Goal: Find specific page/section: Find specific page/section

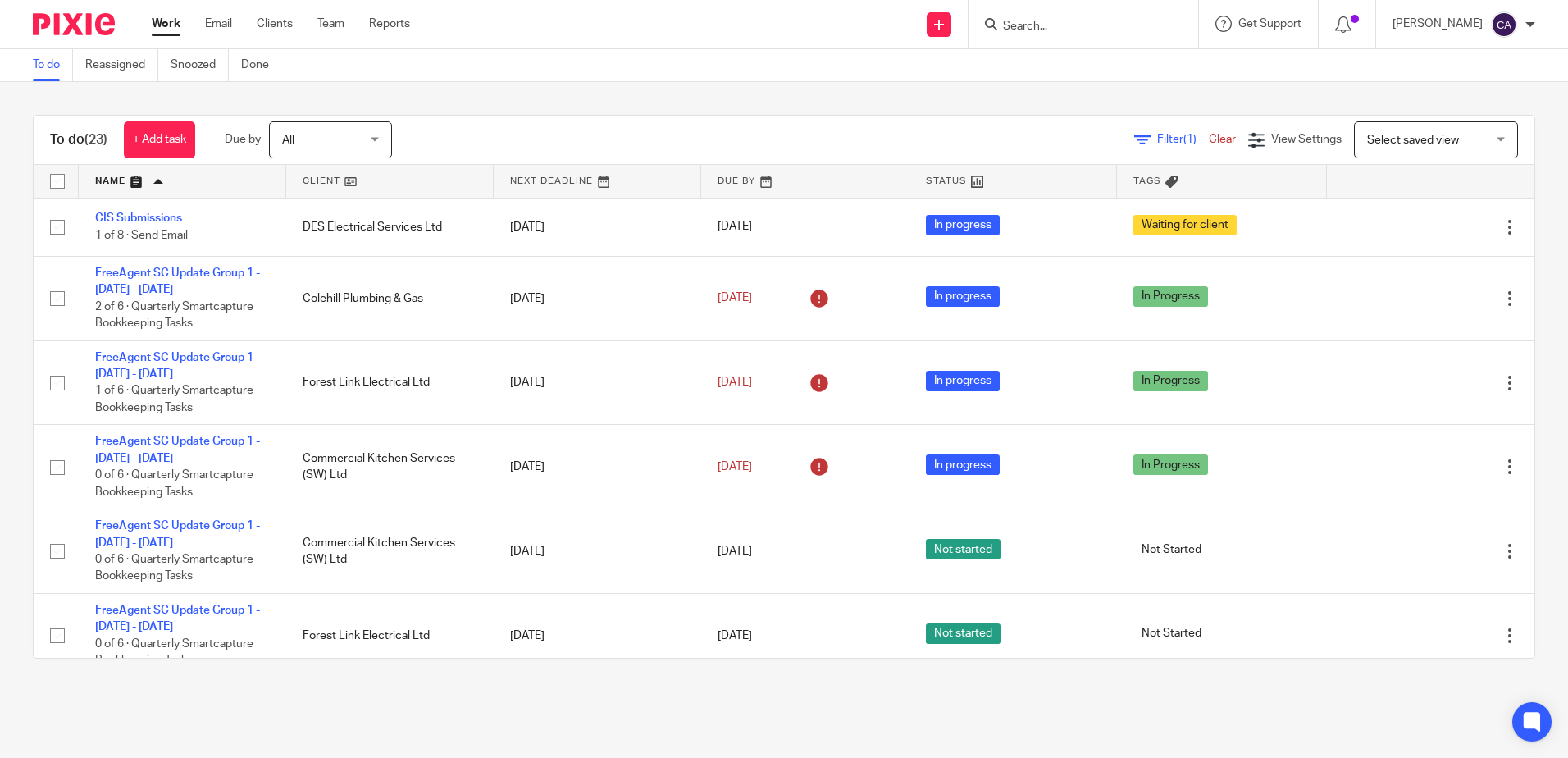
click at [1037, 22] on input "Search" at bounding box center [1075, 27] width 148 height 14
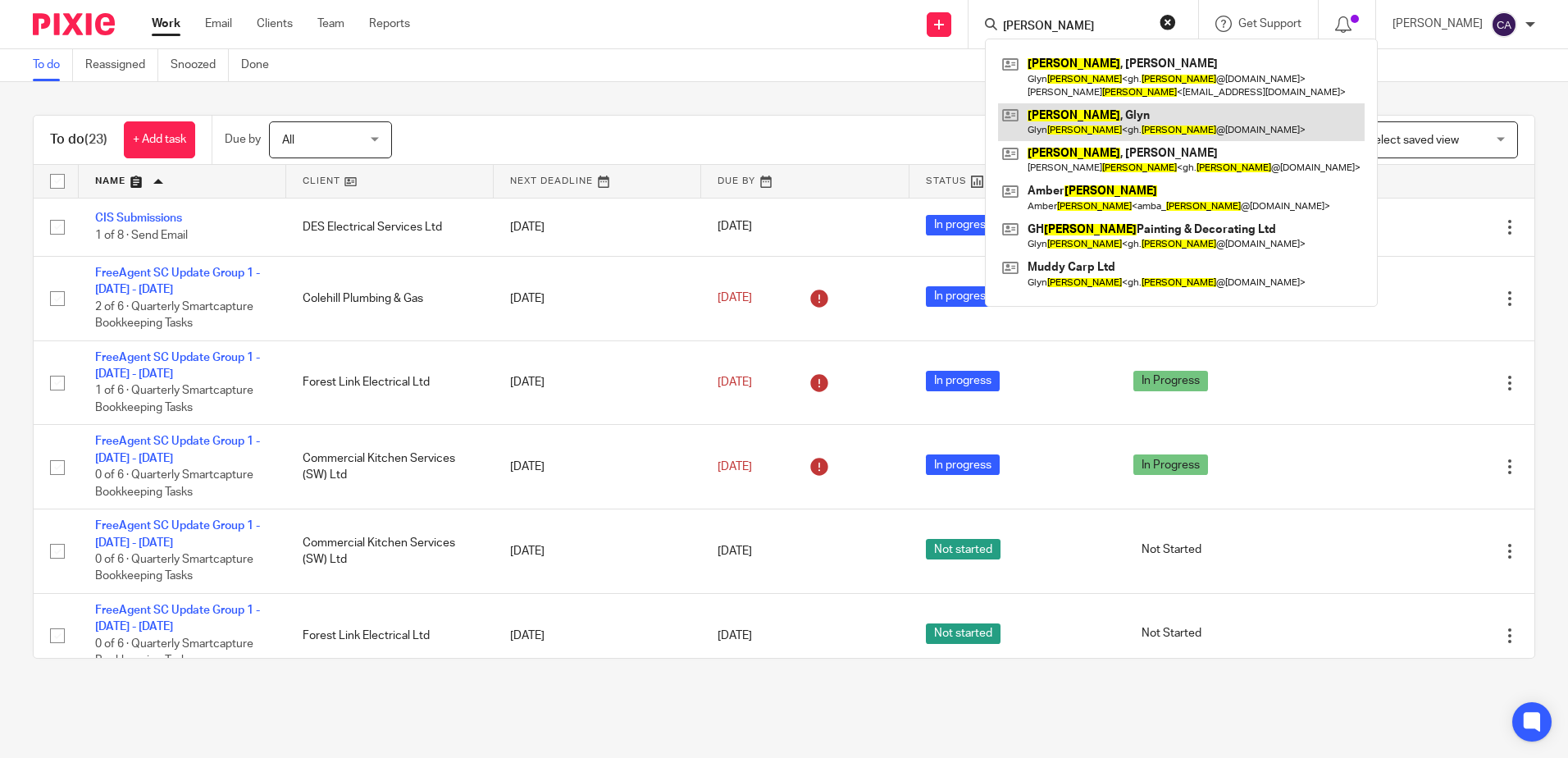
type input "marshall"
click at [1119, 118] on link at bounding box center [1181, 122] width 367 height 38
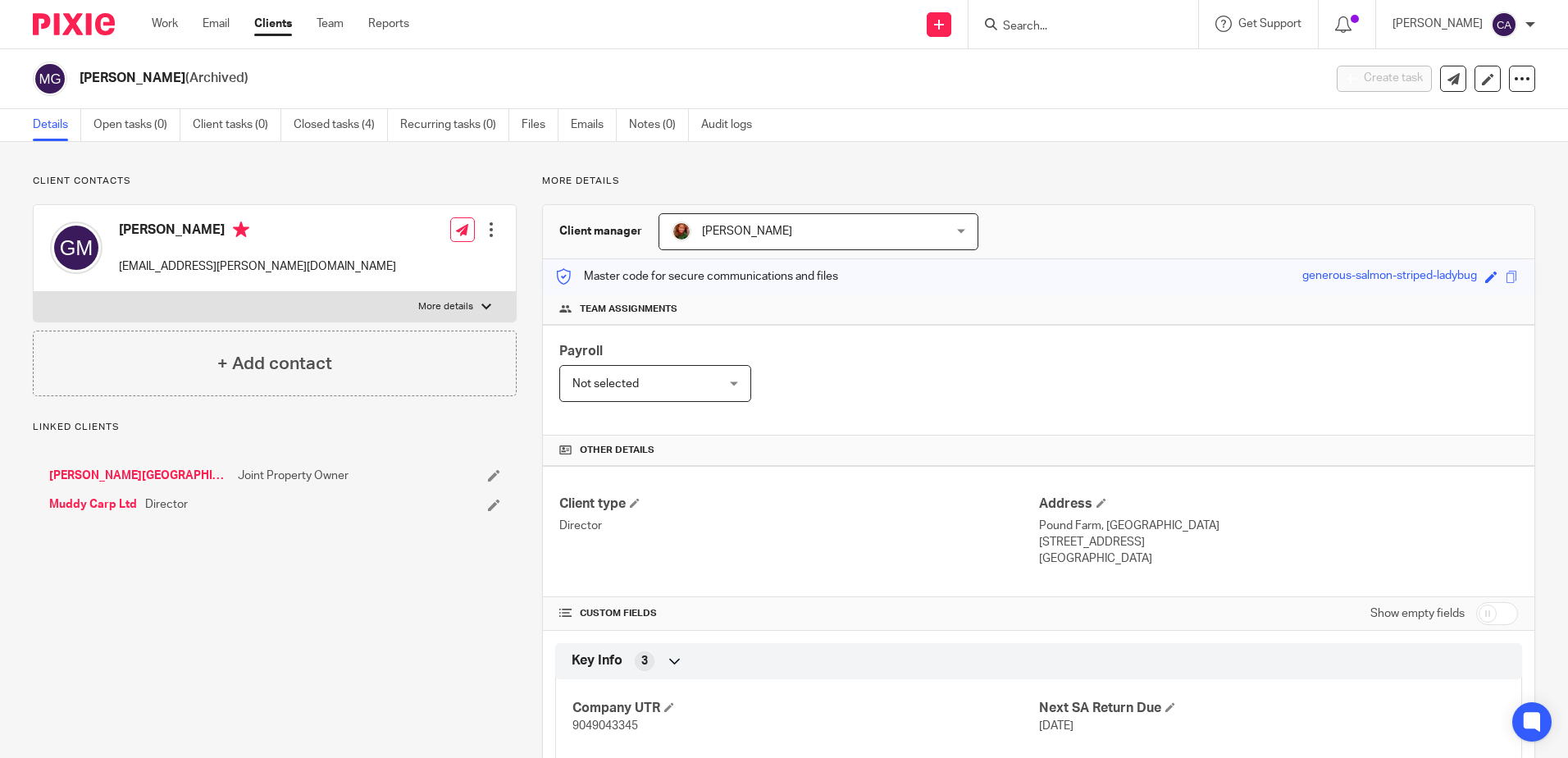
click at [449, 305] on p "More details" at bounding box center [445, 307] width 55 height 13
click at [33, 292] on input "More details" at bounding box center [33, 292] width 1 height 1
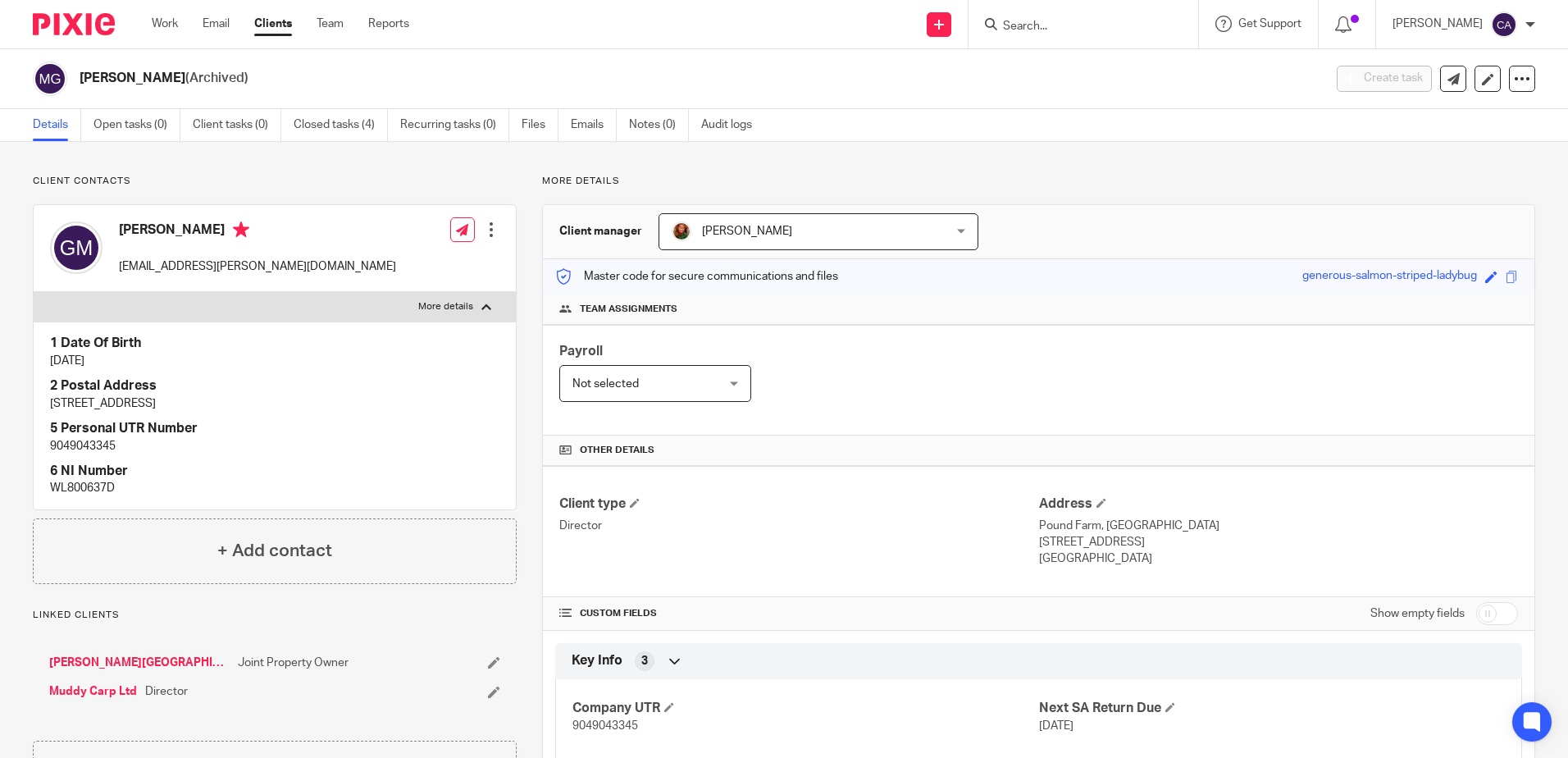
click at [449, 305] on p "More details" at bounding box center [445, 307] width 55 height 13
click at [33, 292] on input "More details" at bounding box center [33, 292] width 1 height 1
checkbox input "false"
